Goal: Information Seeking & Learning: Learn about a topic

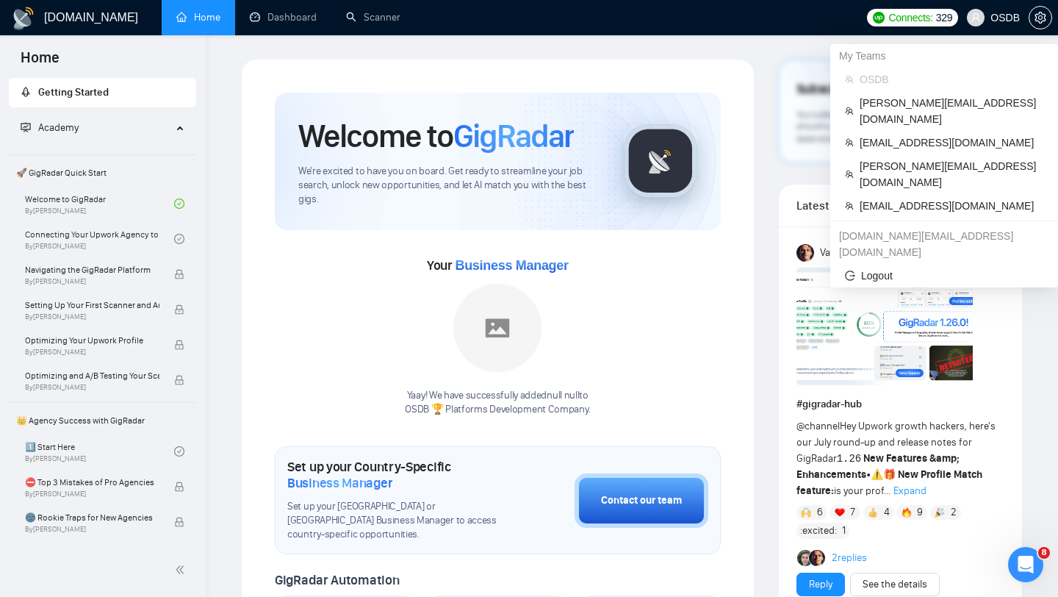
click at [992, 24] on span "OSDB" at bounding box center [993, 17] width 71 height 47
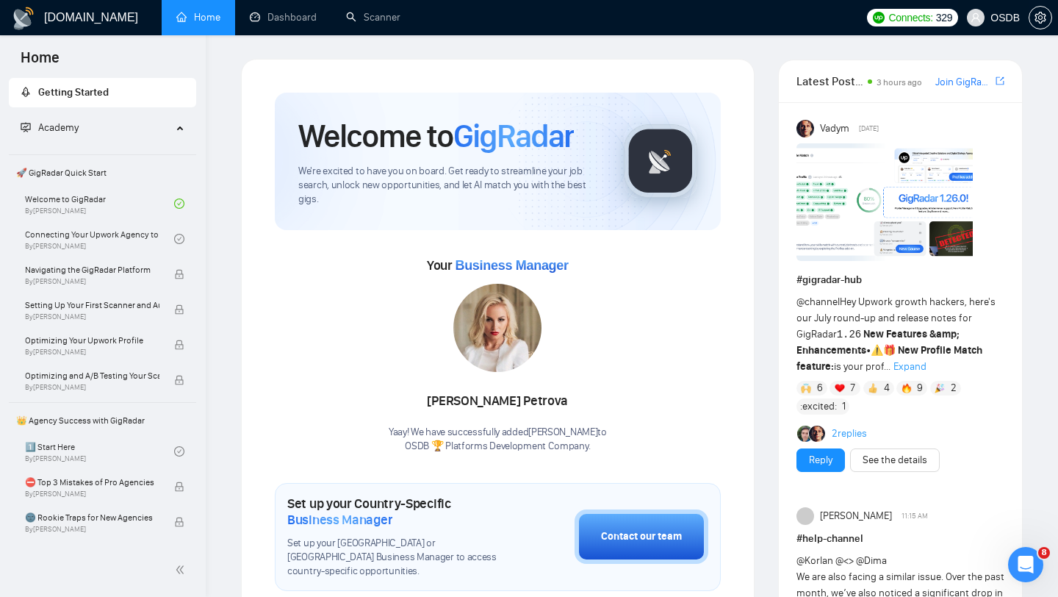
drag, startPoint x: 869, startPoint y: 171, endPoint x: 983, endPoint y: 20, distance: 188.9
click at [983, 20] on span at bounding box center [976, 18] width 18 height 18
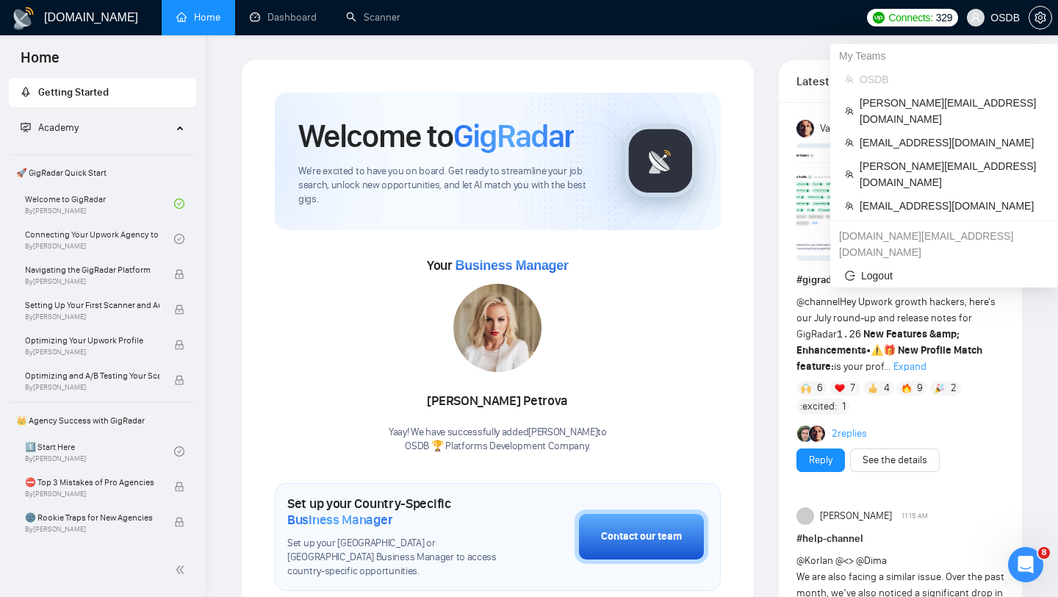
click at [928, 72] on span "OSDB" at bounding box center [952, 79] width 184 height 16
click at [891, 104] on span "[PERSON_NAME][EMAIL_ADDRESS][DOMAIN_NAME]" at bounding box center [952, 111] width 184 height 32
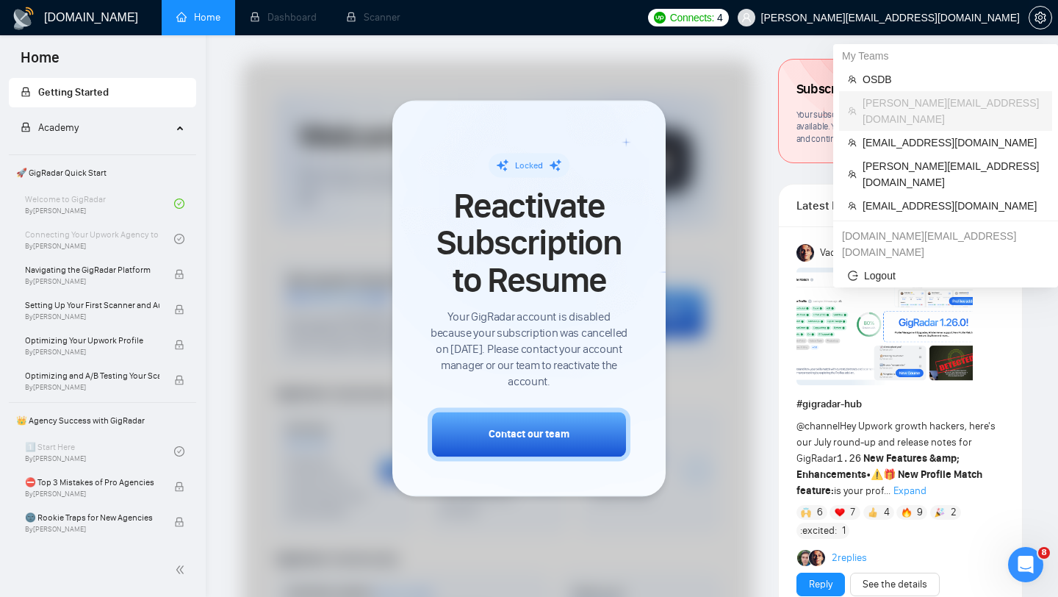
click at [969, 24] on span "[PERSON_NAME][EMAIL_ADDRESS][DOMAIN_NAME]" at bounding box center [879, 17] width 300 height 47
click at [878, 134] on span "[EMAIL_ADDRESS][DOMAIN_NAME]" at bounding box center [953, 142] width 181 height 16
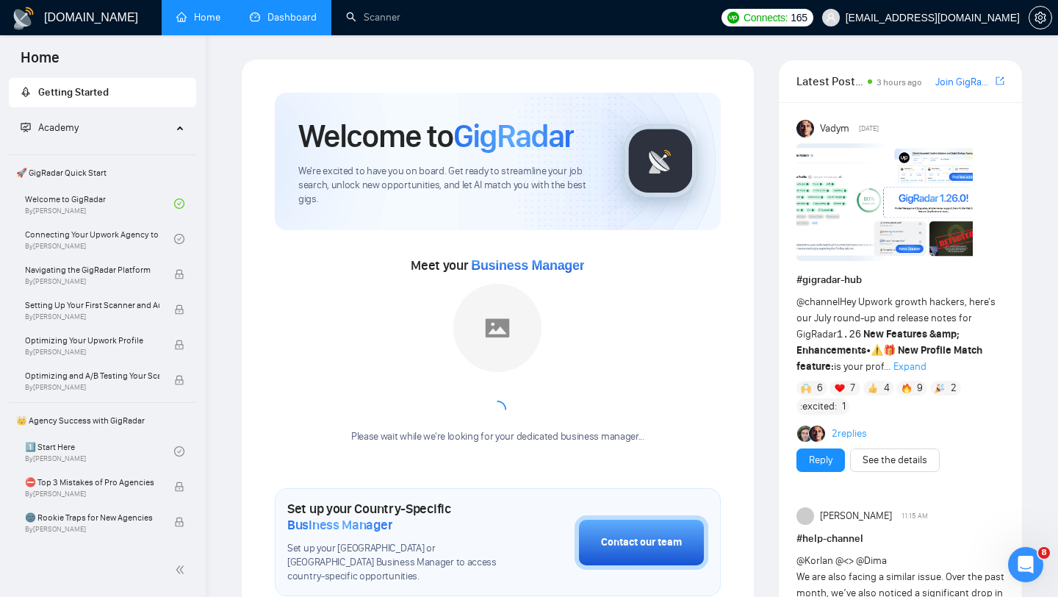
click at [304, 21] on link "Dashboard" at bounding box center [283, 17] width 67 height 12
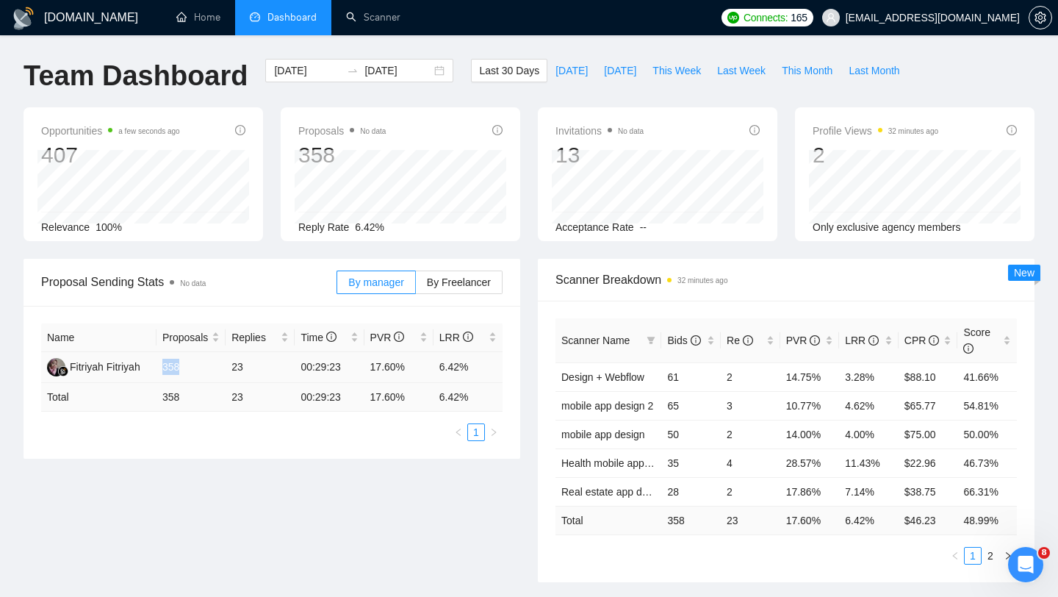
drag, startPoint x: 159, startPoint y: 370, endPoint x: 196, endPoint y: 365, distance: 37.8
click at [196, 365] on td "358" at bounding box center [191, 367] width 69 height 31
click at [426, 74] on div "[DATE] [DATE]" at bounding box center [359, 71] width 188 height 24
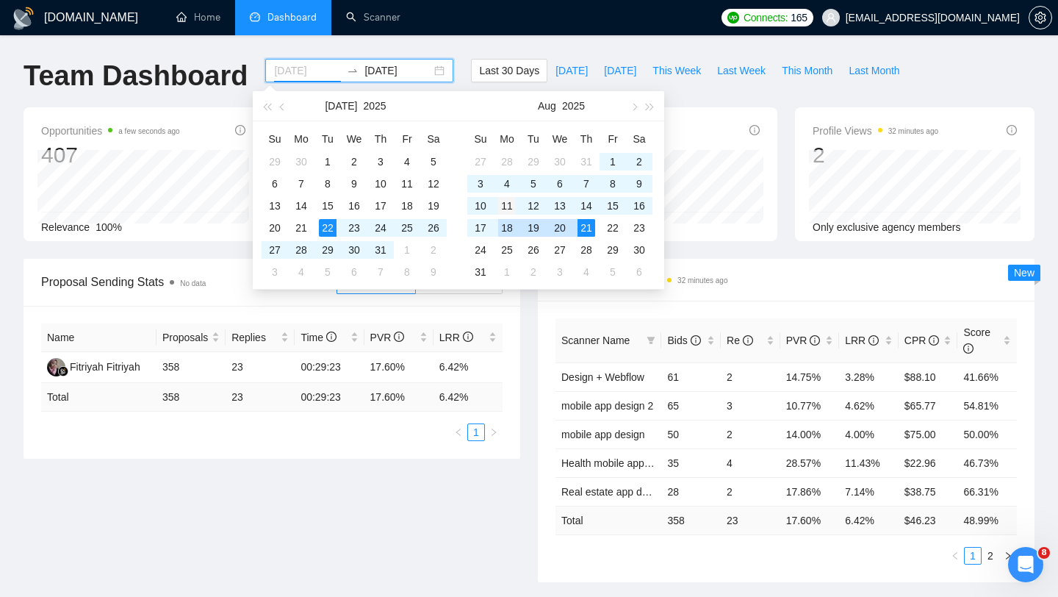
type input "[DATE]"
click at [506, 203] on div "11" at bounding box center [507, 206] width 18 height 18
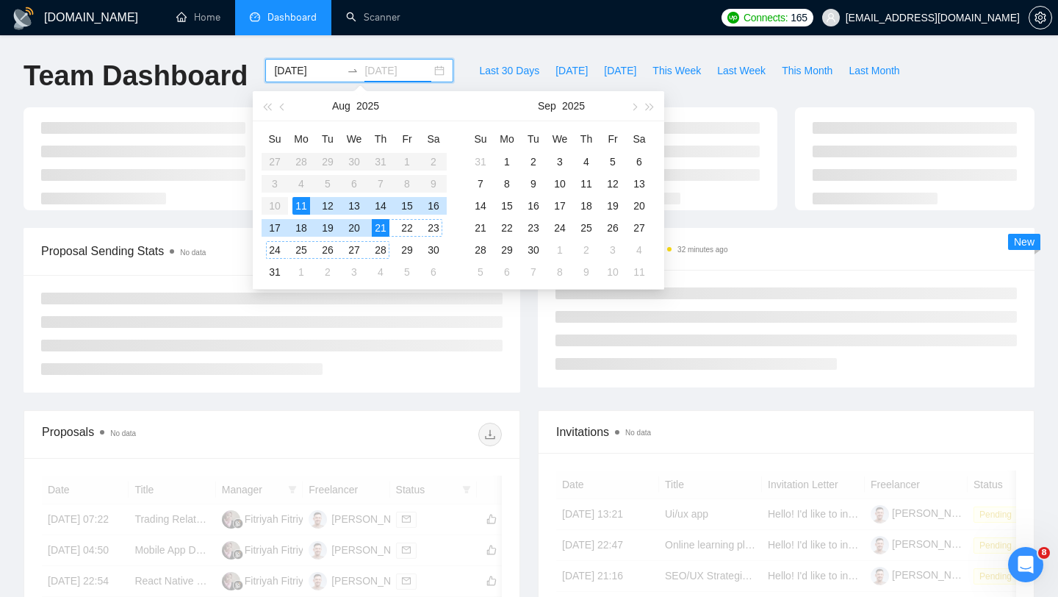
type input "[DATE]"
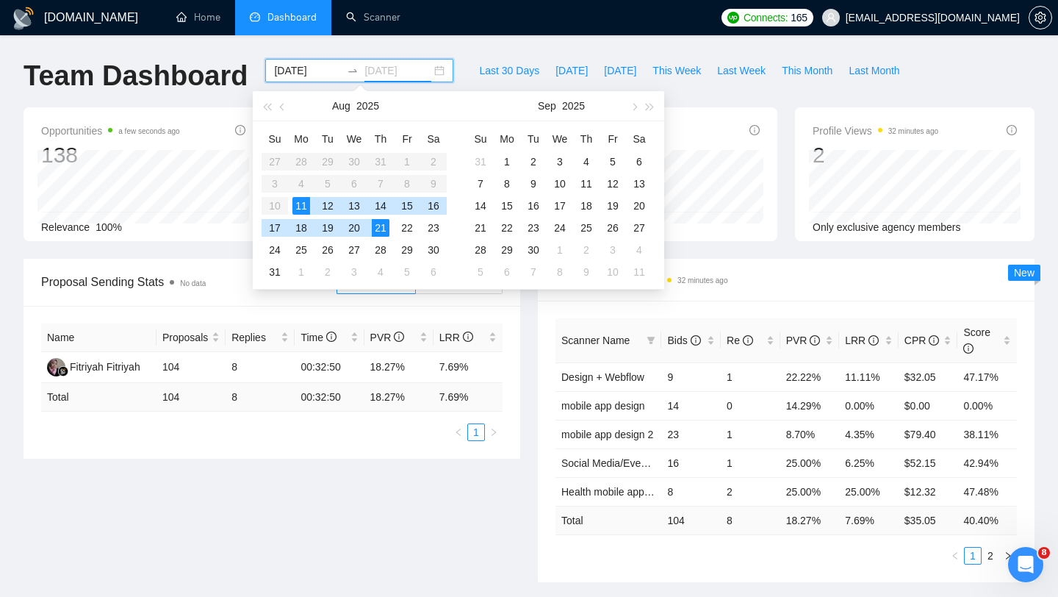
click at [380, 226] on div "21" at bounding box center [381, 228] width 18 height 18
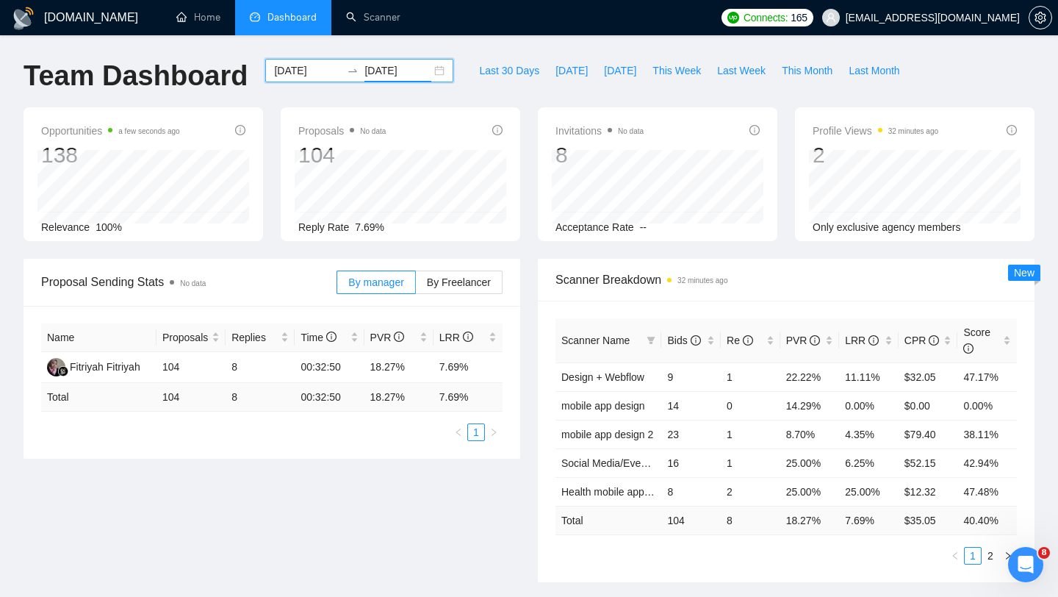
scroll to position [40, 0]
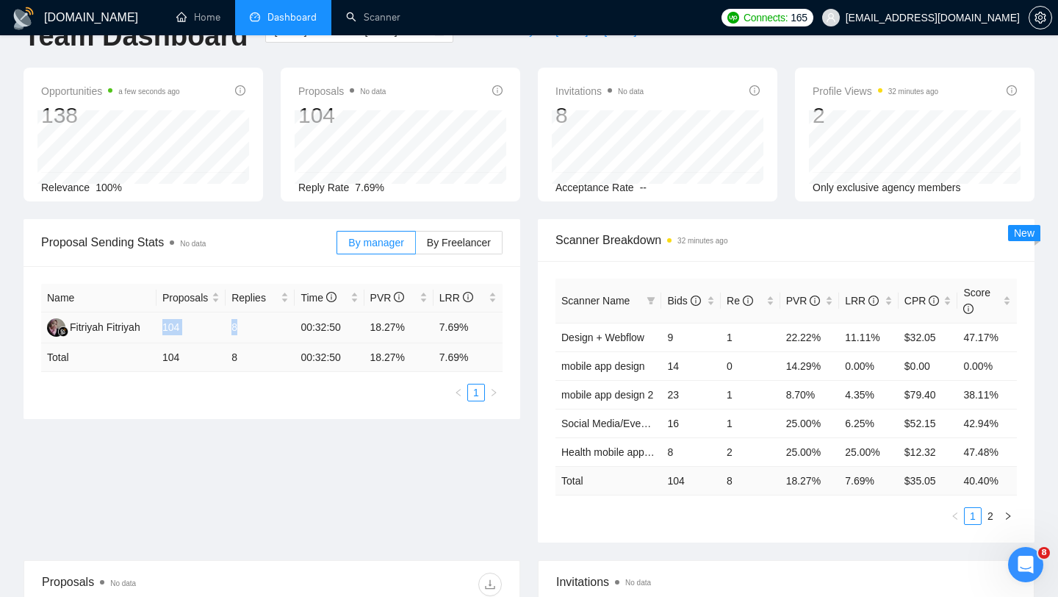
drag, startPoint x: 162, startPoint y: 329, endPoint x: 243, endPoint y: 326, distance: 81.6
click at [243, 326] on tr "Fitriyah Fitriyah 104 8 00:32:50 18.27% 7.69%" at bounding box center [272, 327] width 462 height 31
click at [207, 325] on td "104" at bounding box center [191, 327] width 69 height 31
drag, startPoint x: 207, startPoint y: 325, endPoint x: 155, endPoint y: 323, distance: 51.5
click at [155, 323] on tr "Fitriyah Fitriyah 104 8 00:32:50 18.27% 7.69%" at bounding box center [272, 327] width 462 height 31
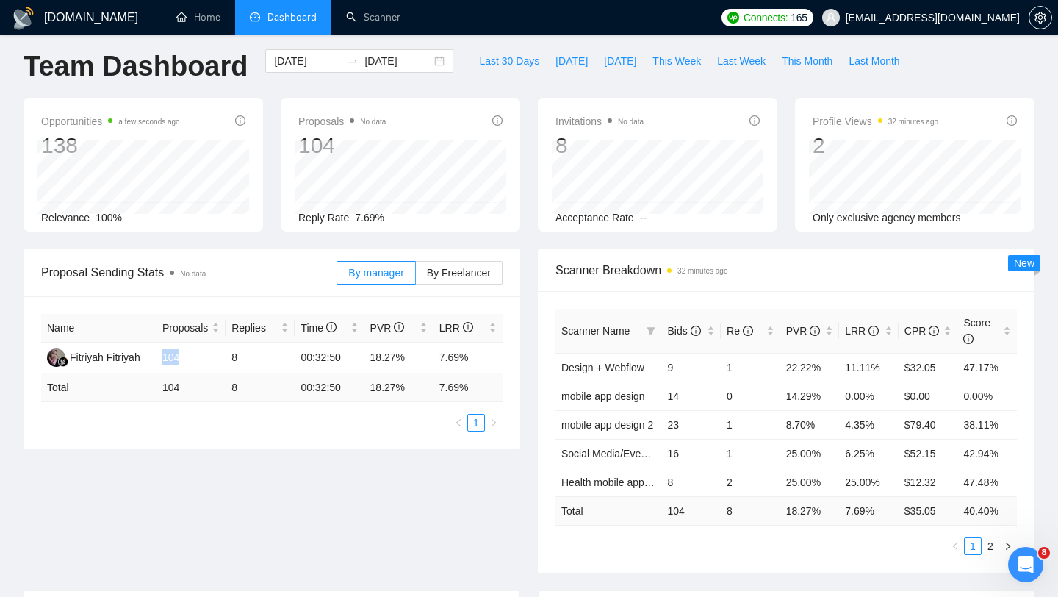
scroll to position [0, 0]
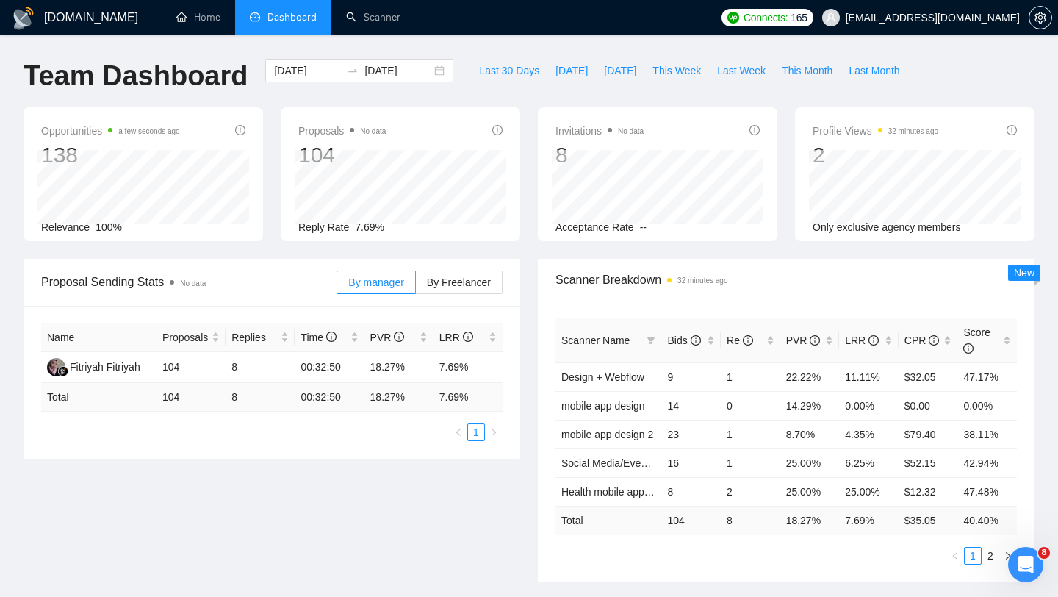
click at [840, 18] on span at bounding box center [831, 18] width 18 height 18
click at [983, 32] on span "[EMAIL_ADDRESS][DOMAIN_NAME]" at bounding box center [921, 17] width 215 height 47
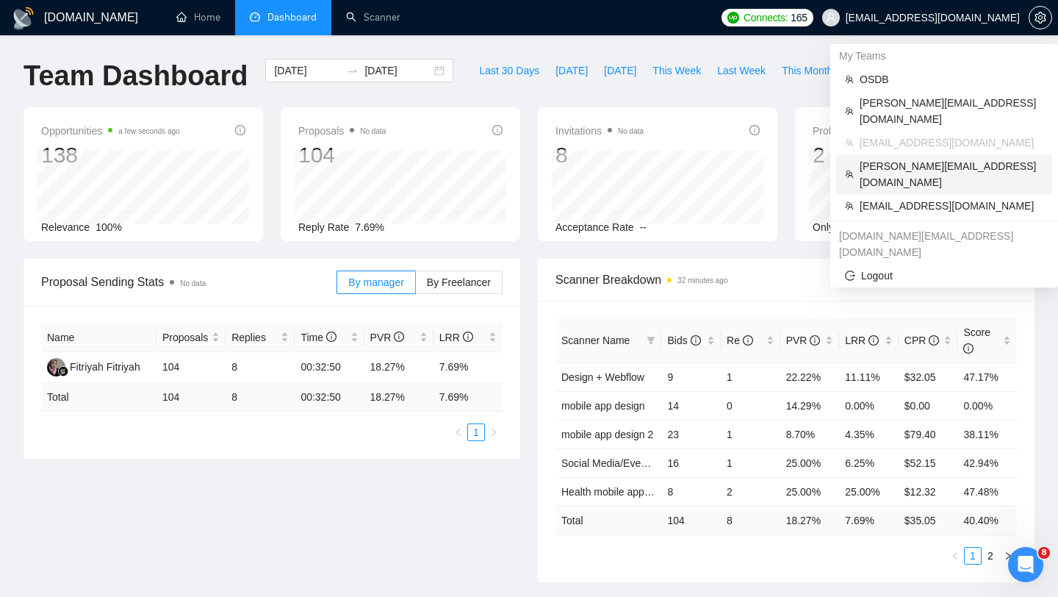
click at [944, 158] on span "[PERSON_NAME][EMAIL_ADDRESS][DOMAIN_NAME]" at bounding box center [952, 174] width 184 height 32
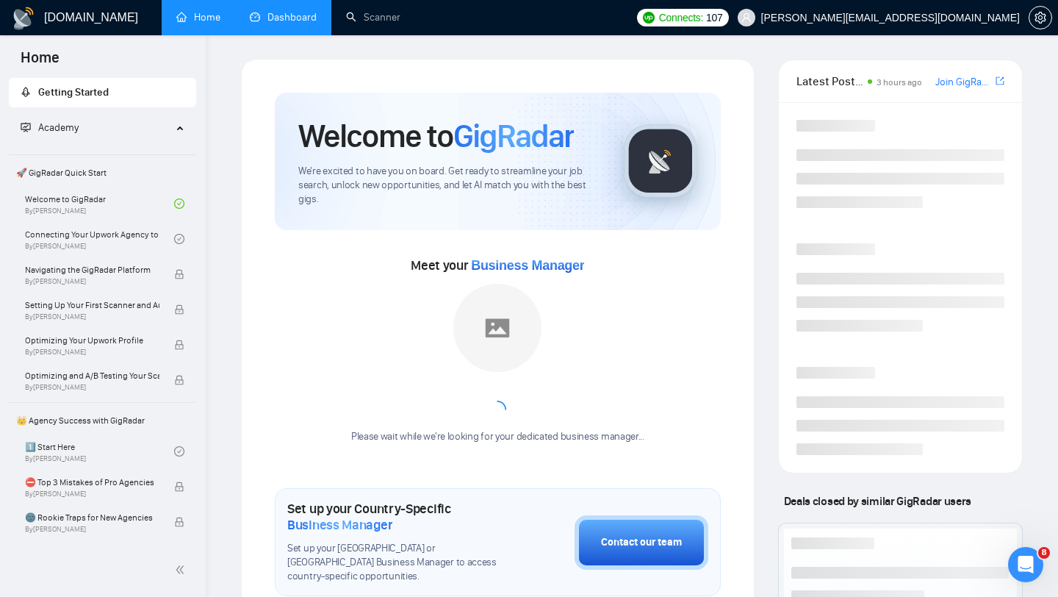
click at [272, 21] on link "Dashboard" at bounding box center [283, 17] width 67 height 12
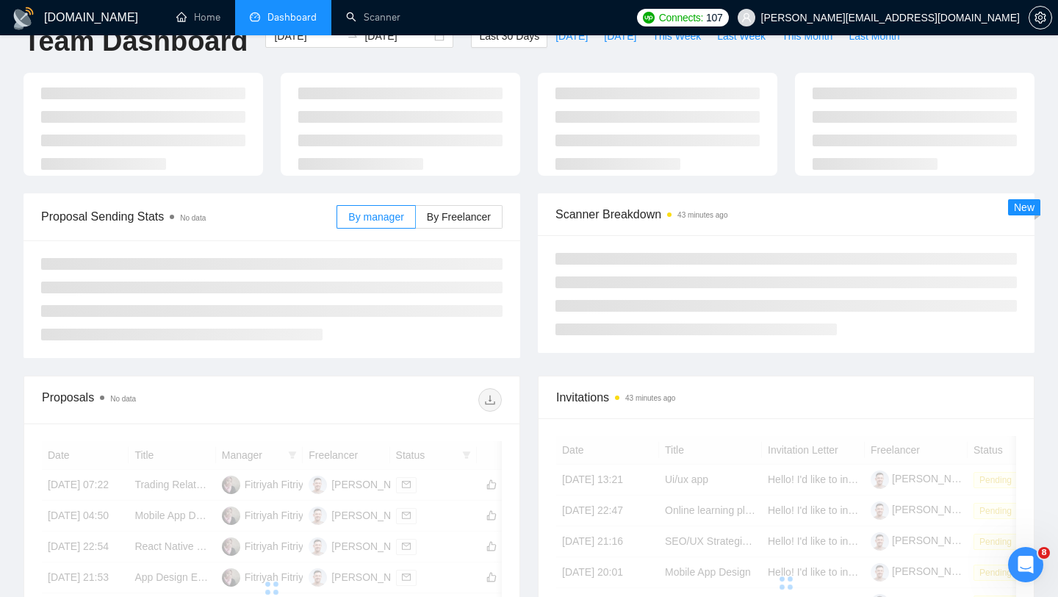
scroll to position [39, 0]
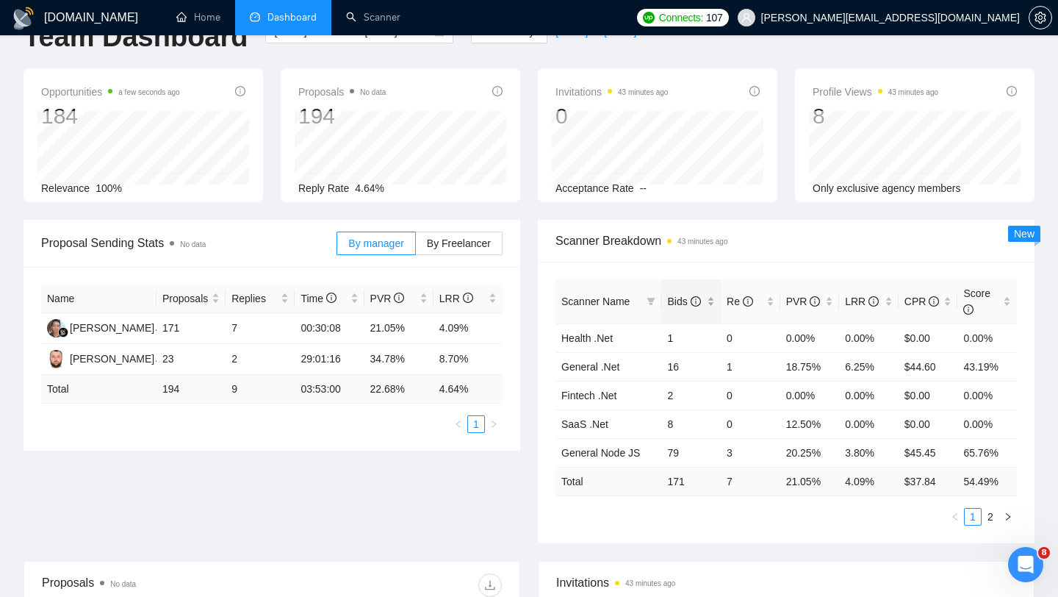
click at [711, 297] on div "Bids" at bounding box center [691, 301] width 48 height 16
drag, startPoint x: 667, startPoint y: 336, endPoint x: 703, endPoint y: 338, distance: 36.1
click at [703, 338] on td "79" at bounding box center [691, 337] width 60 height 29
click at [997, 512] on link "2" at bounding box center [991, 517] width 16 height 16
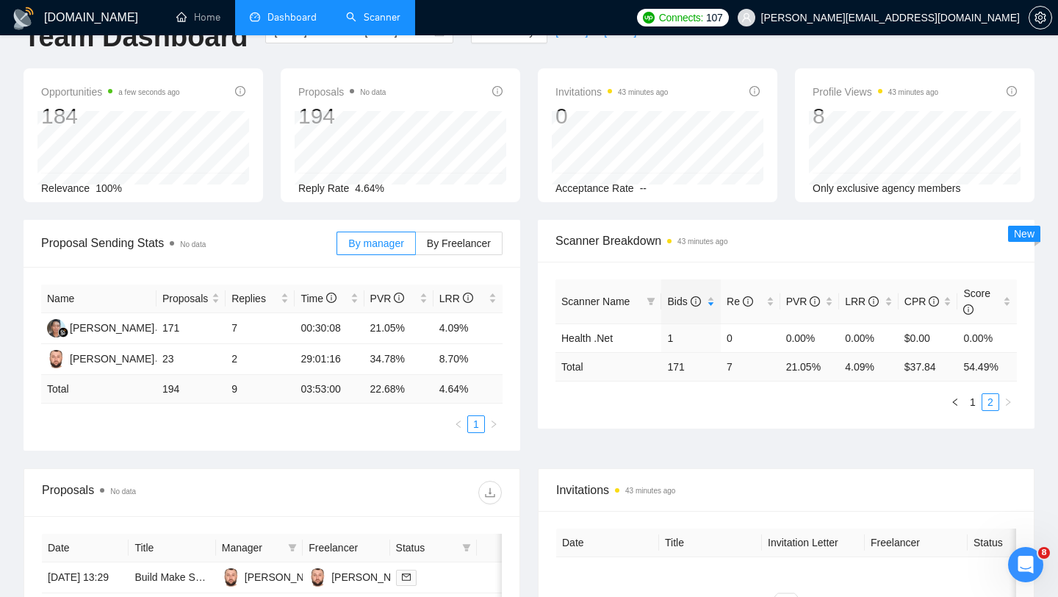
click at [370, 24] on link "Scanner" at bounding box center [373, 17] width 54 height 12
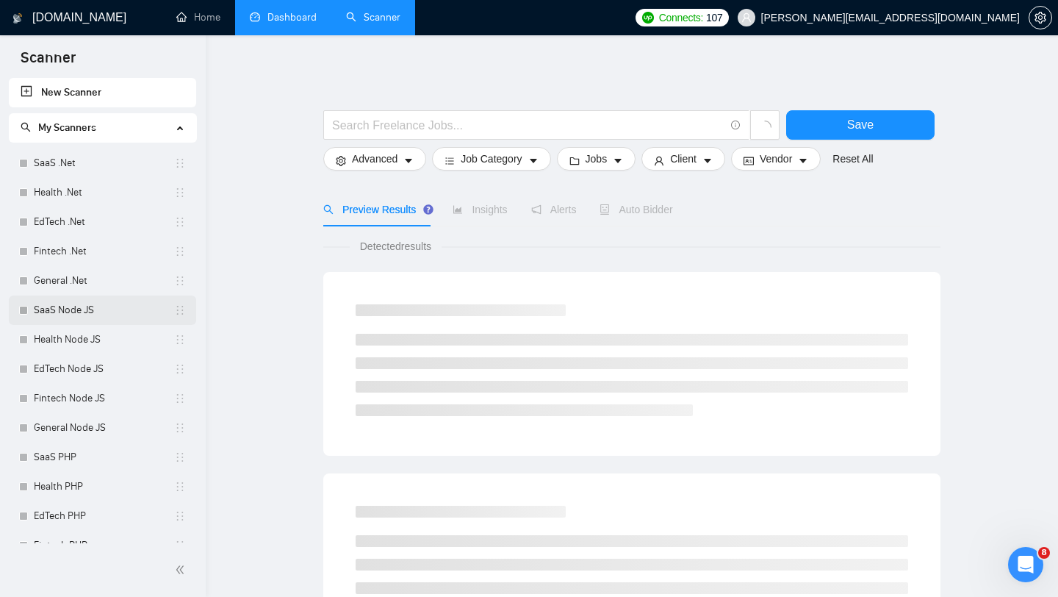
scroll to position [46, 0]
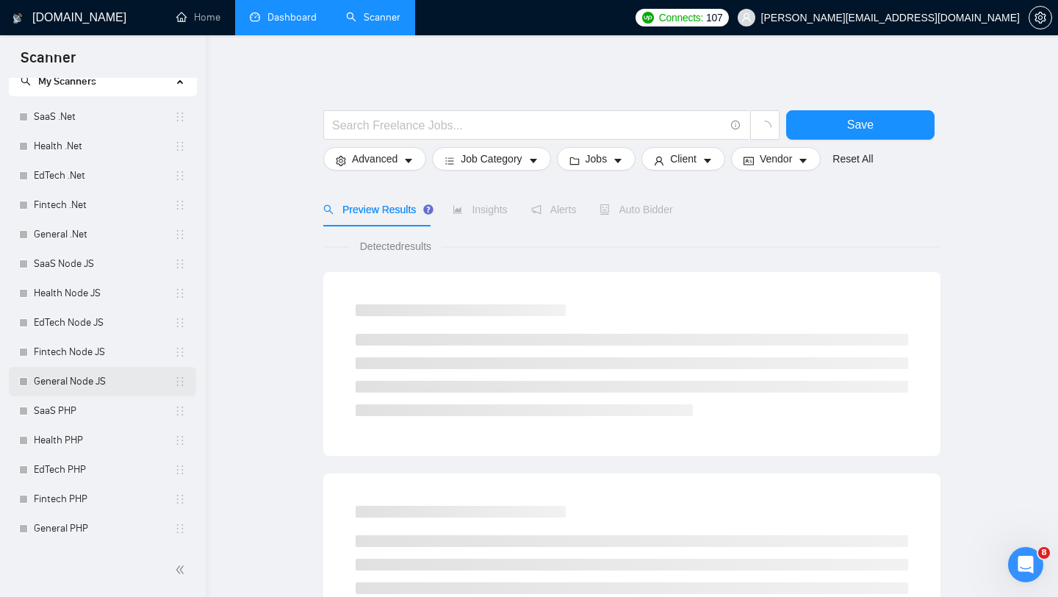
click at [93, 382] on link "General Node JS" at bounding box center [104, 381] width 140 height 29
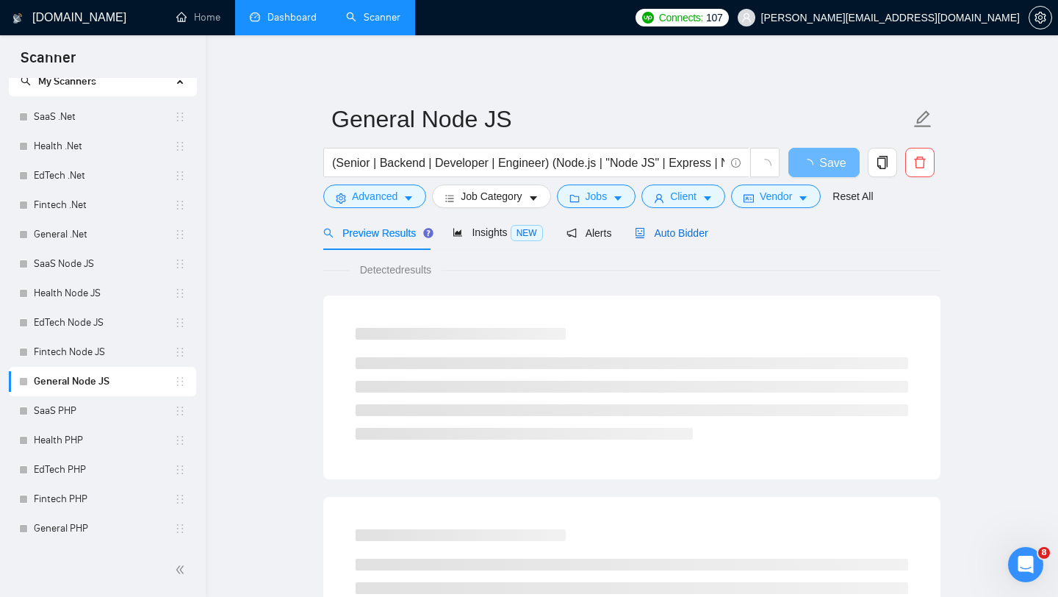
click at [650, 236] on span "Auto Bidder" at bounding box center [671, 233] width 73 height 12
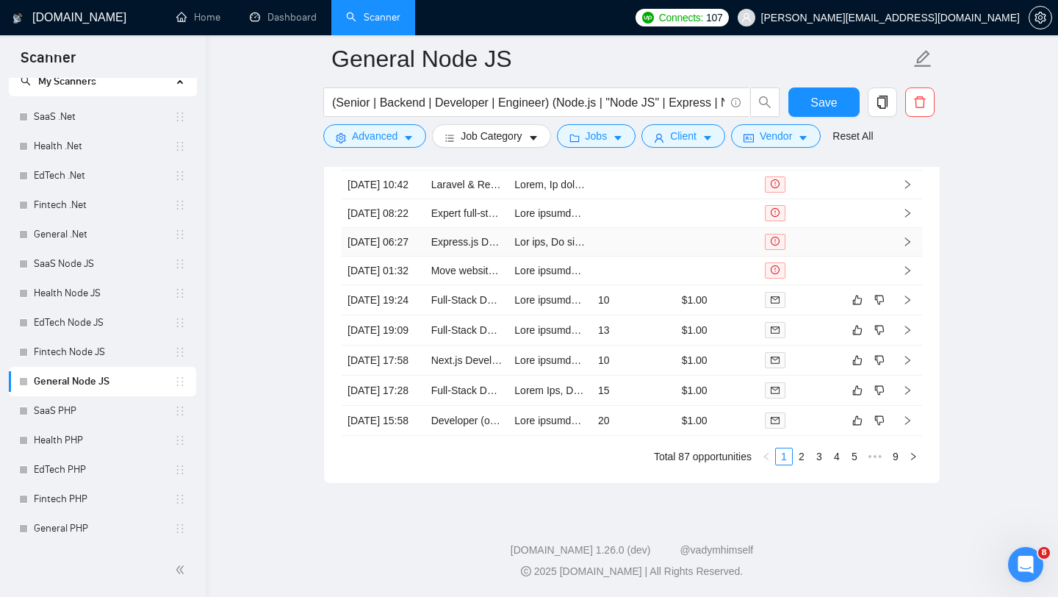
scroll to position [3719, 0]
click at [478, 306] on link "Full-Stack Developer & Designer for AI-Powered College Admissions Platform" at bounding box center [608, 300] width 354 height 12
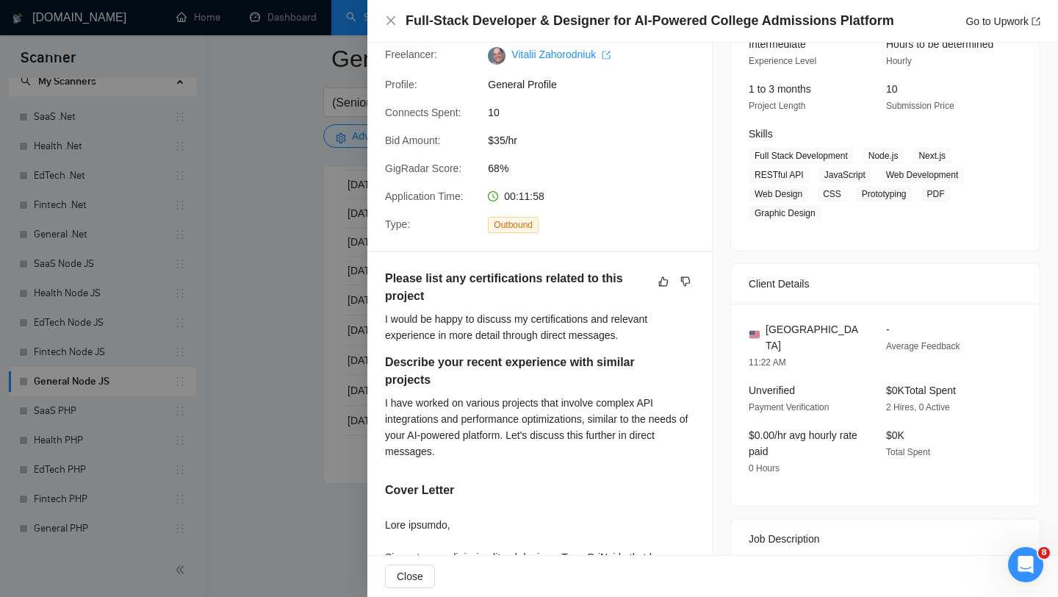
scroll to position [448, 0]
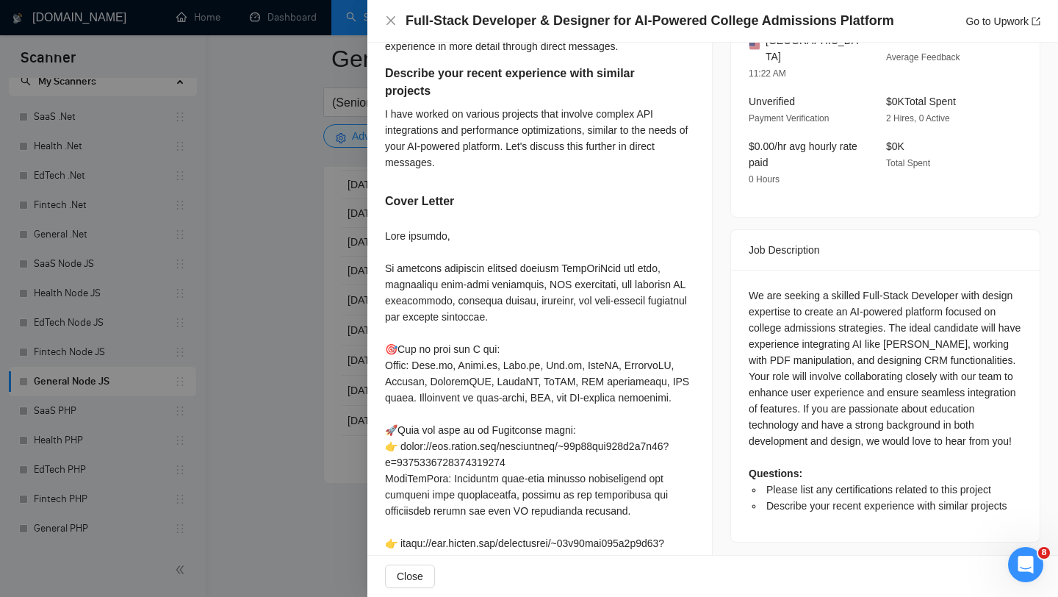
click at [304, 251] on div at bounding box center [529, 298] width 1058 height 597
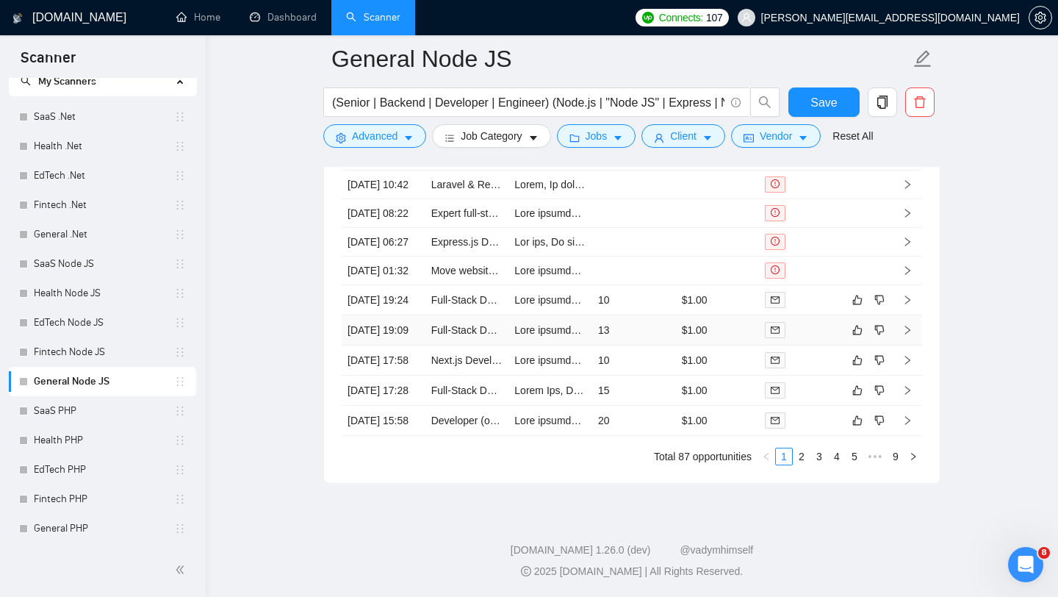
click at [828, 338] on div at bounding box center [801, 329] width 72 height 17
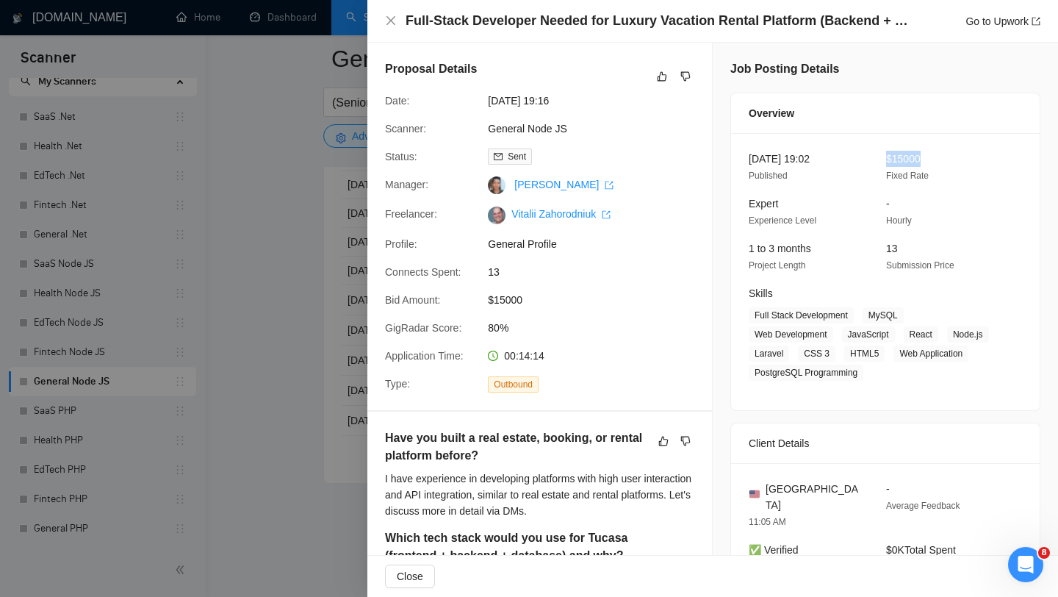
drag, startPoint x: 885, startPoint y: 159, endPoint x: 937, endPoint y: 162, distance: 52.3
click at [938, 162] on div "$15000 Fixed Rate" at bounding box center [943, 167] width 126 height 33
click at [288, 280] on div at bounding box center [529, 298] width 1058 height 597
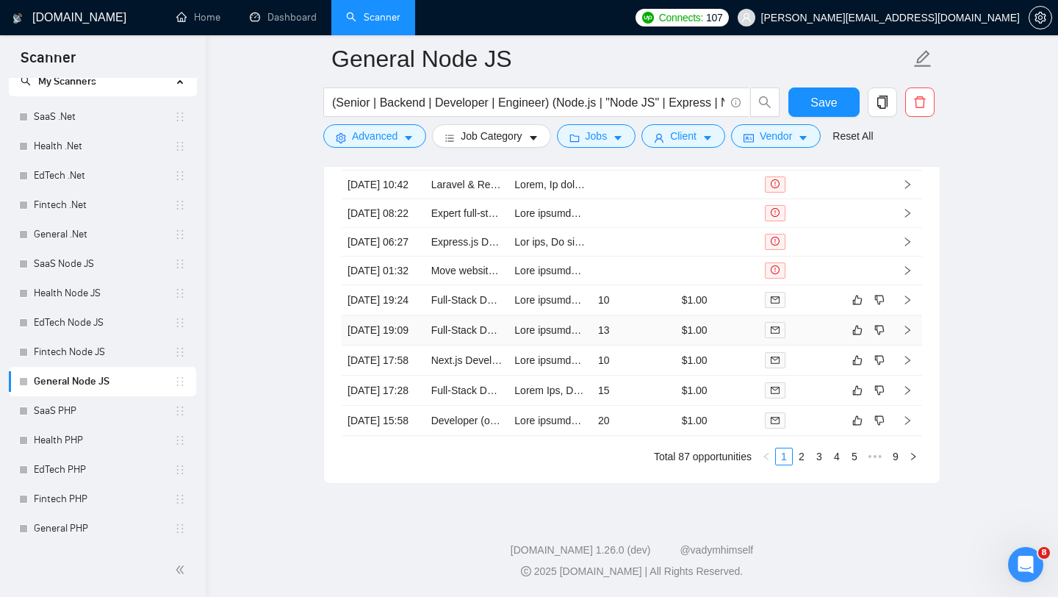
scroll to position [3812, 0]
click at [817, 358] on div at bounding box center [801, 359] width 72 height 17
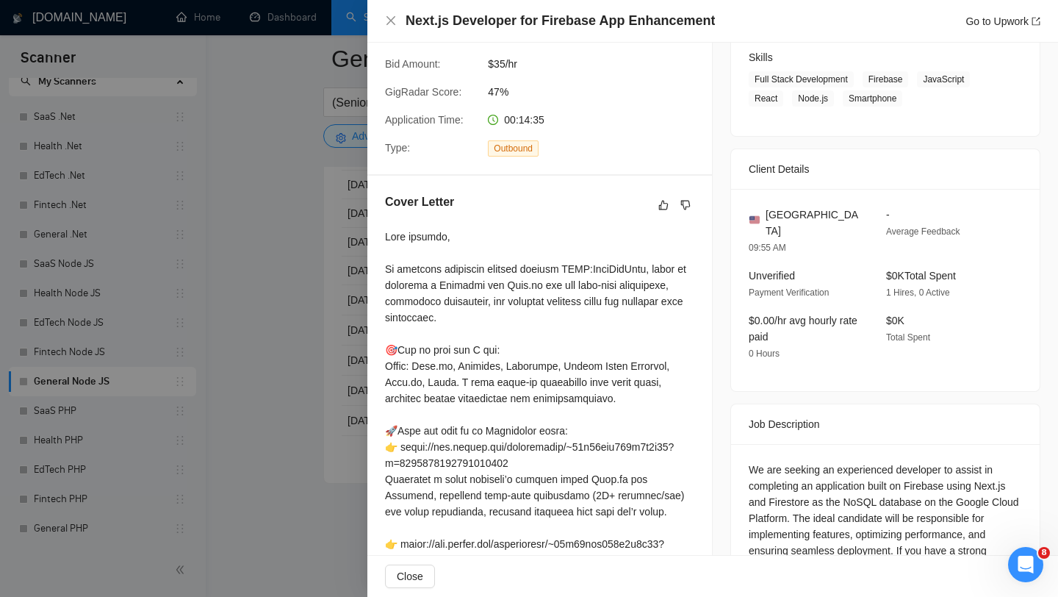
scroll to position [251, 0]
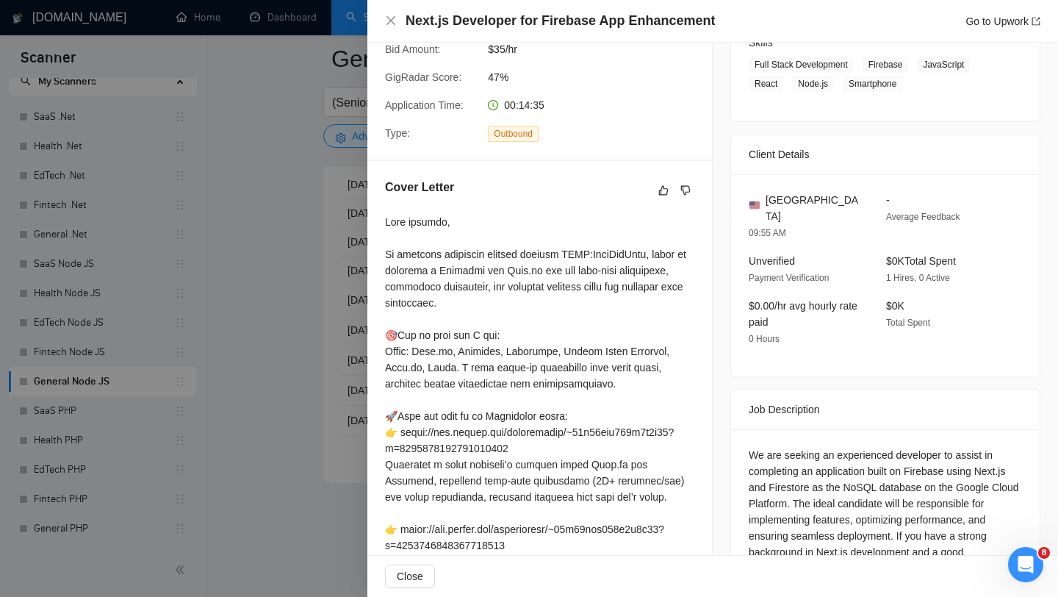
click at [308, 328] on div at bounding box center [529, 298] width 1058 height 597
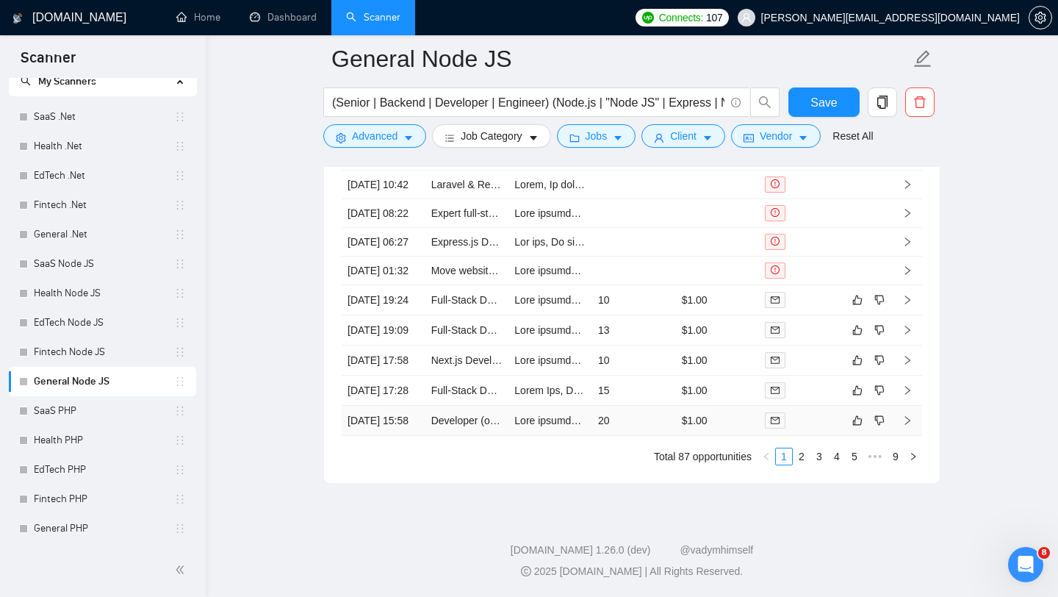
click at [825, 436] on td at bounding box center [801, 421] width 84 height 30
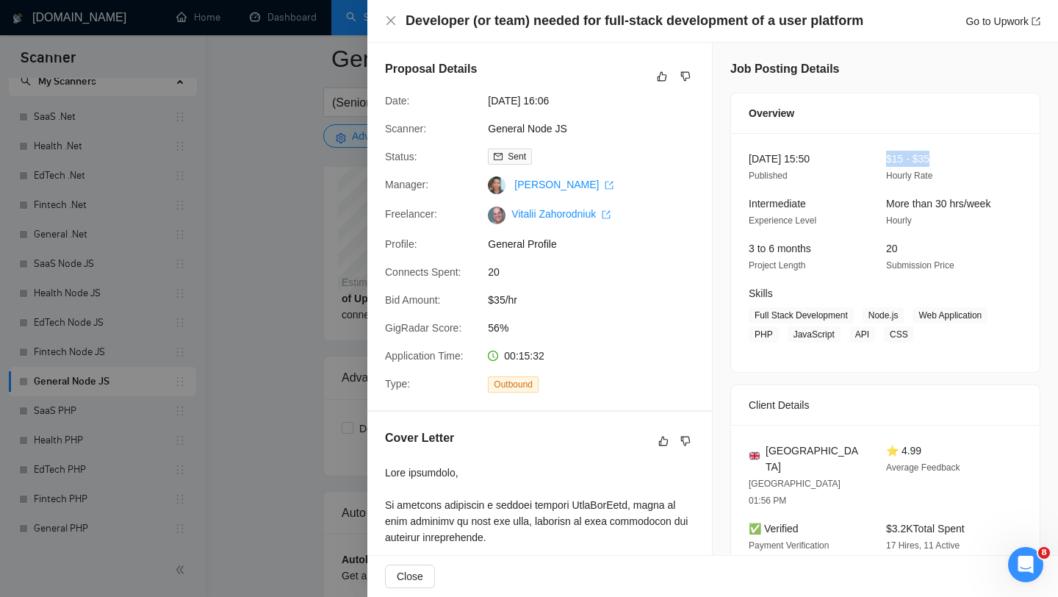
drag, startPoint x: 885, startPoint y: 160, endPoint x: 975, endPoint y: 154, distance: 90.6
click at [975, 160] on div "$15 - $35 Hourly Rate" at bounding box center [943, 167] width 126 height 33
click at [321, 228] on div at bounding box center [529, 298] width 1058 height 597
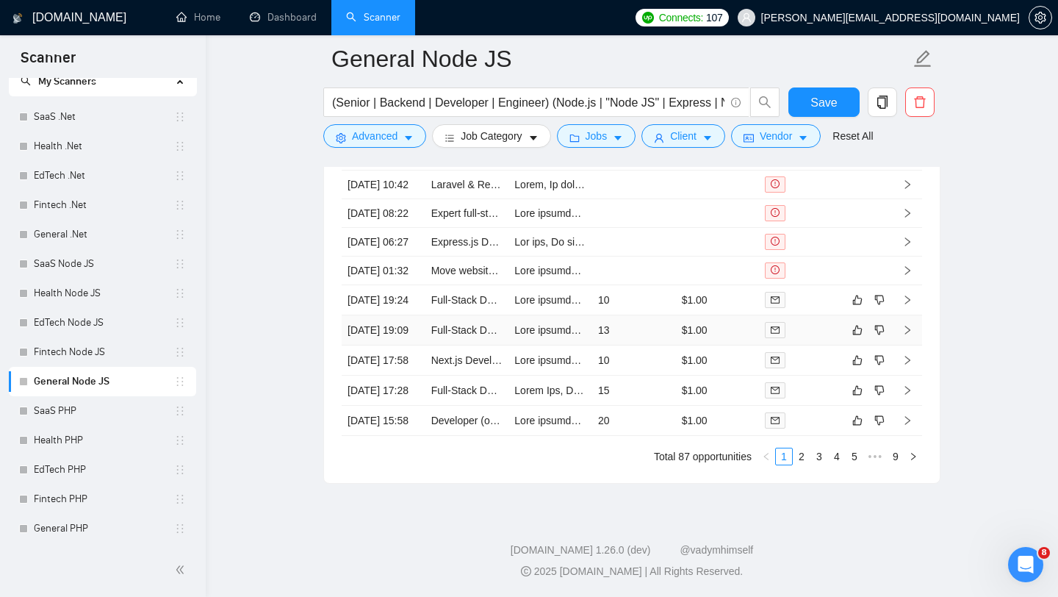
scroll to position [3842, 0]
click at [830, 459] on link "4" at bounding box center [837, 456] width 16 height 16
